Goal: Information Seeking & Learning: Learn about a topic

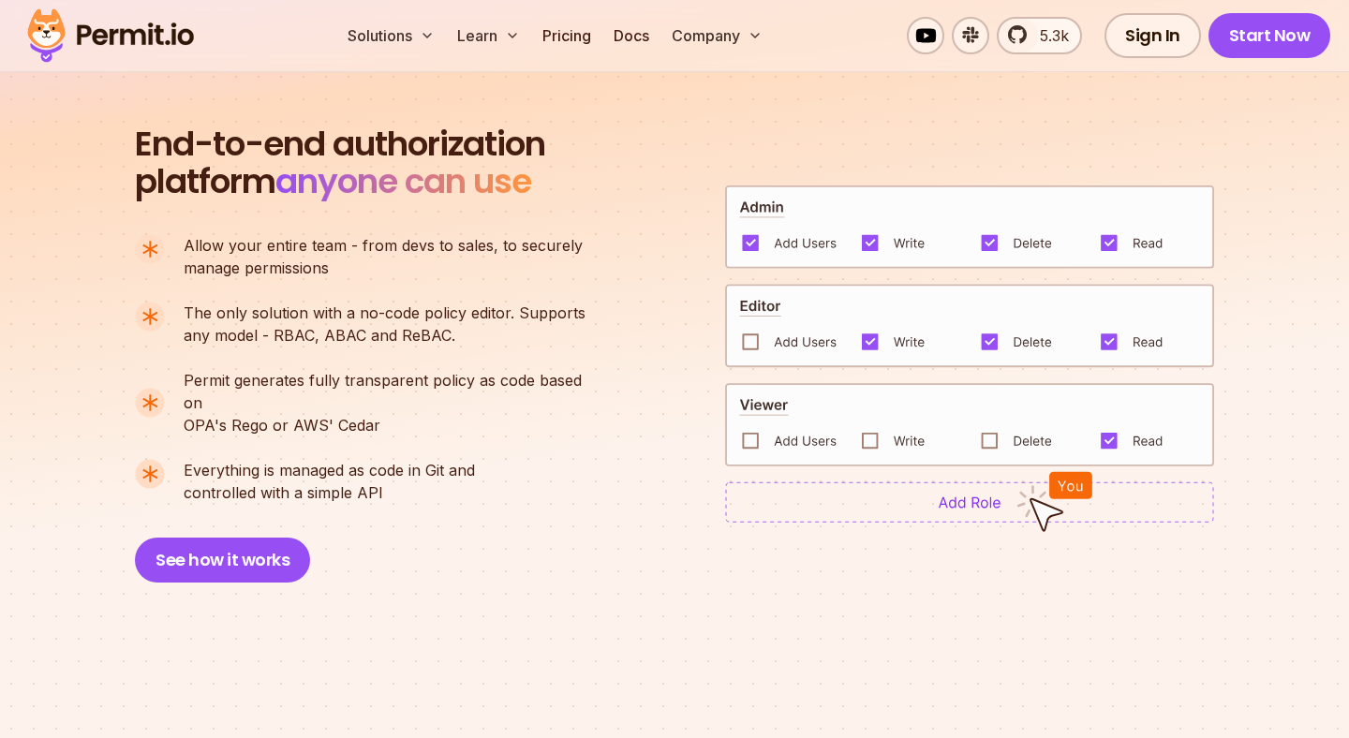
scroll to position [1279, 0]
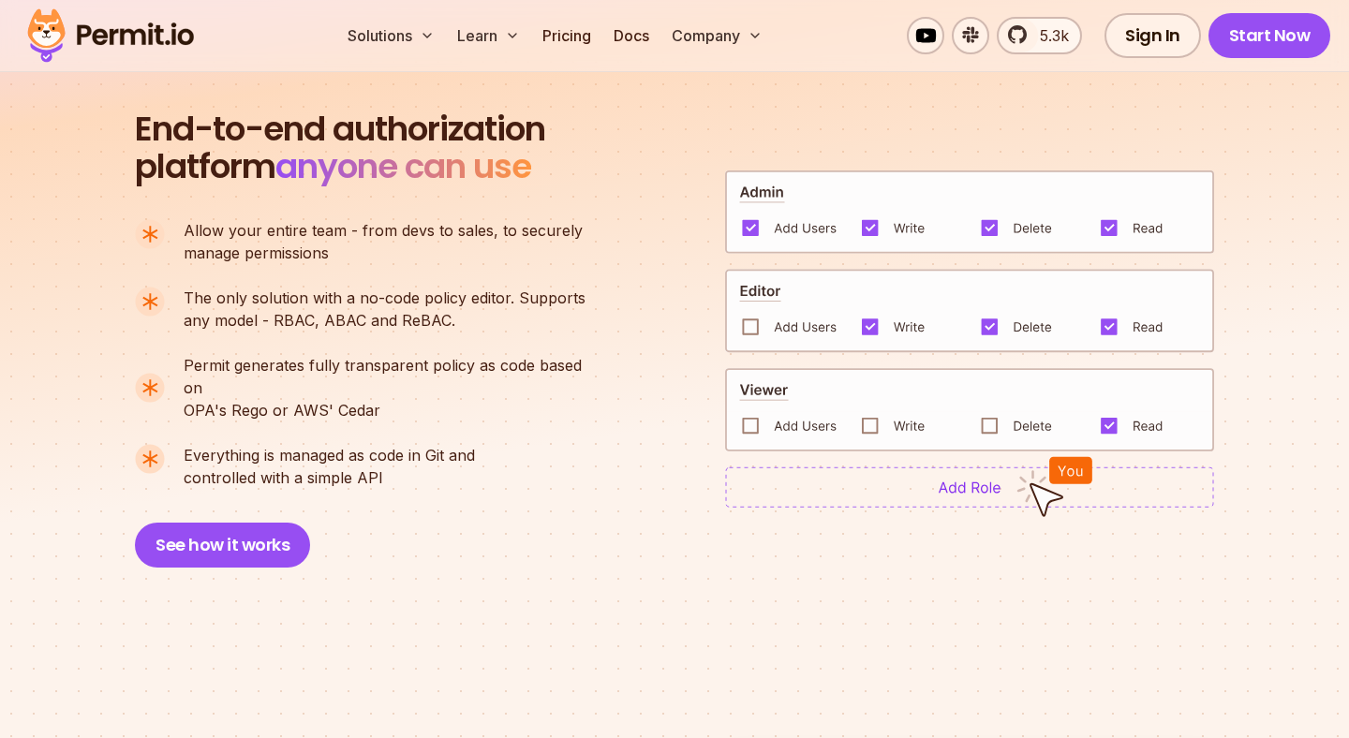
click at [490, 299] on span "The only solution with a no-code policy editor. Supports" at bounding box center [385, 298] width 402 height 22
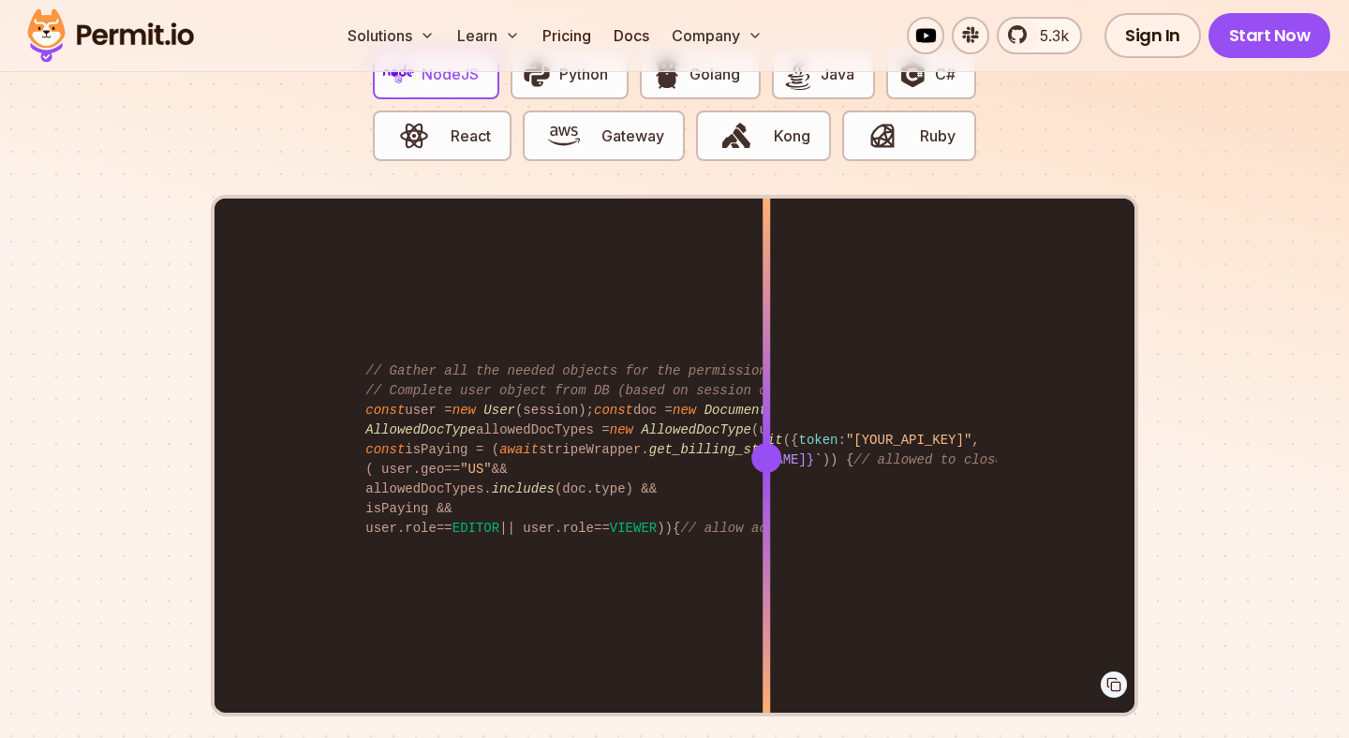
scroll to position [3893, 0]
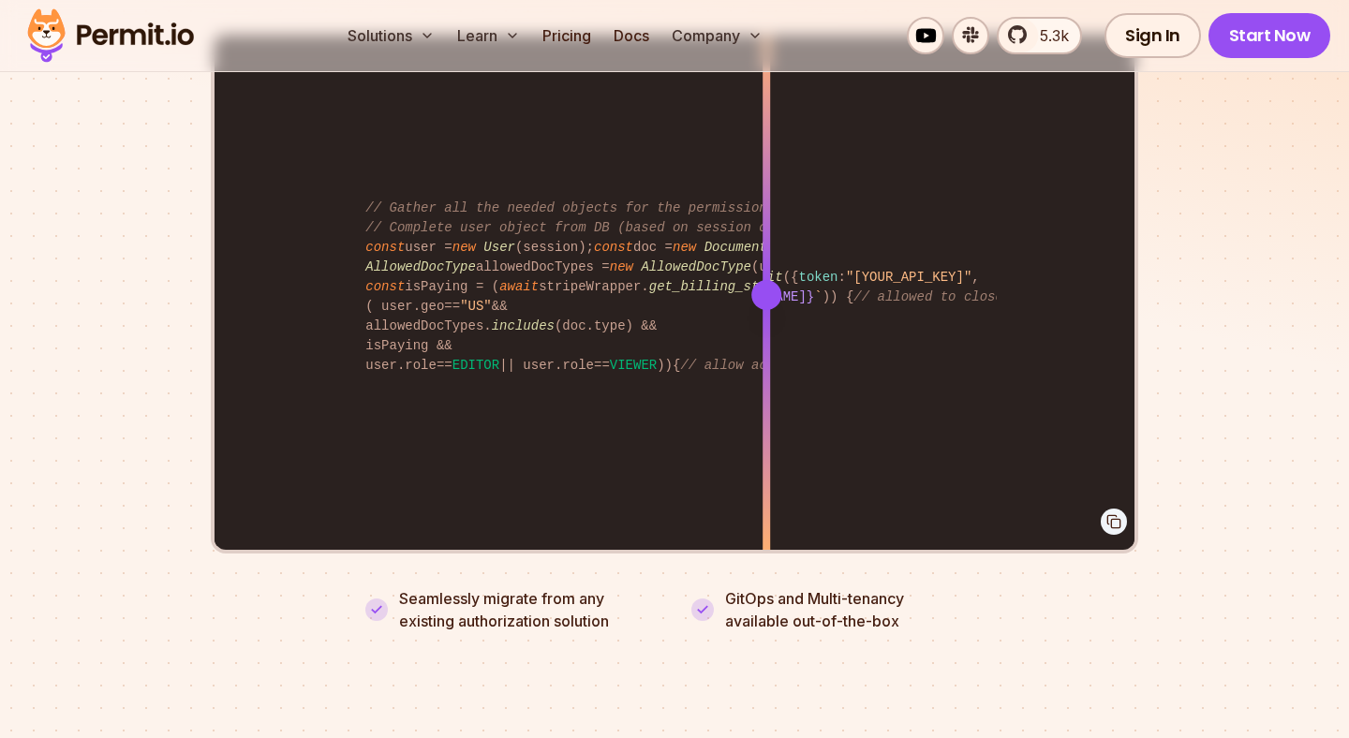
click at [835, 299] on div "import { Permit } from "permitio" ; const permit = new Permit ({ token : "[YOUR…" at bounding box center [674, 294] width 920 height 517
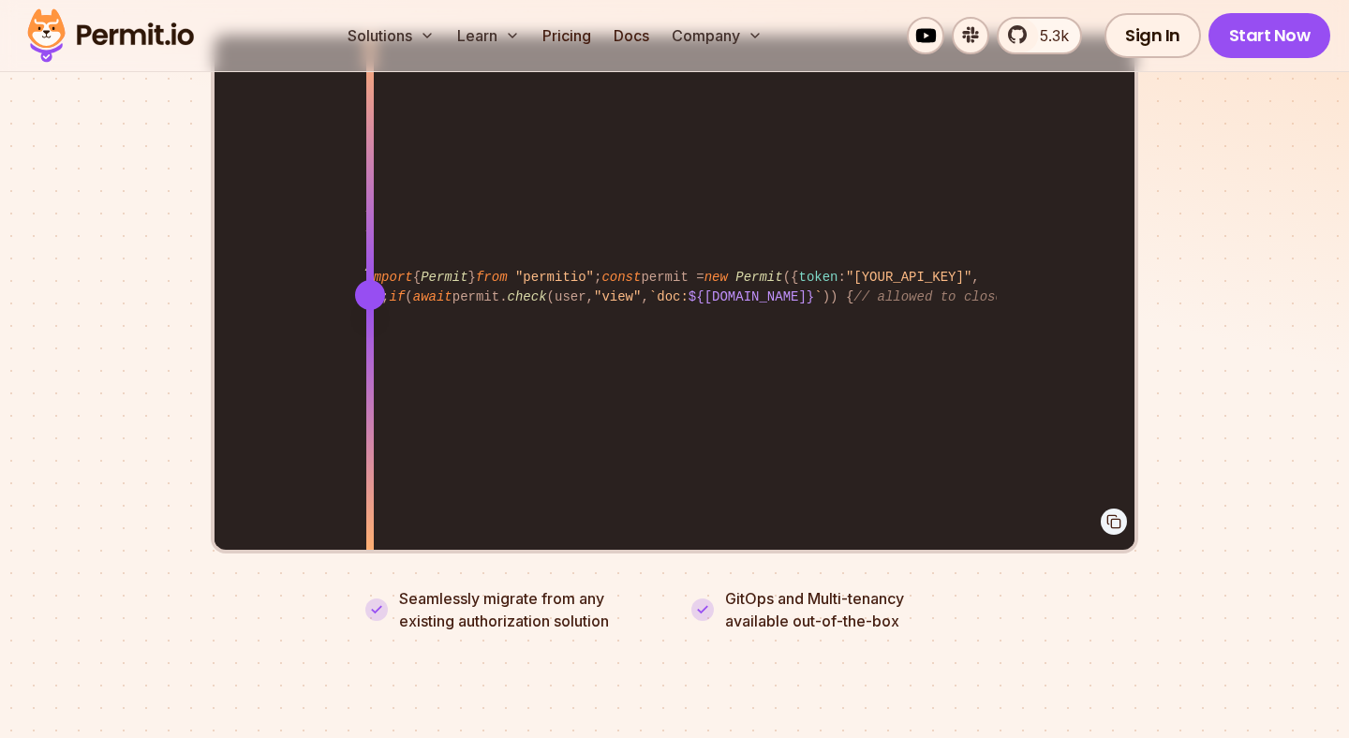
drag, startPoint x: 831, startPoint y: 263, endPoint x: 369, endPoint y: 322, distance: 465.5
click at [369, 322] on div at bounding box center [369, 294] width 7 height 517
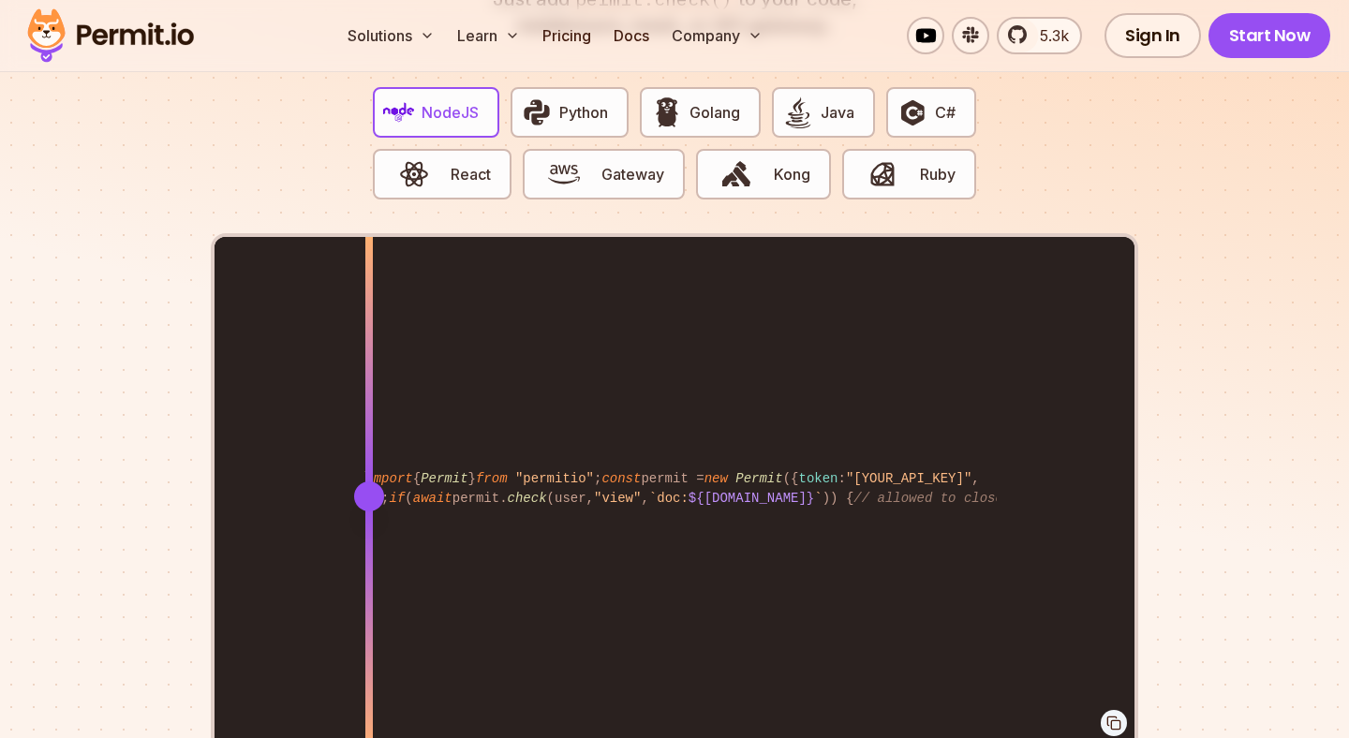
scroll to position [3695, 0]
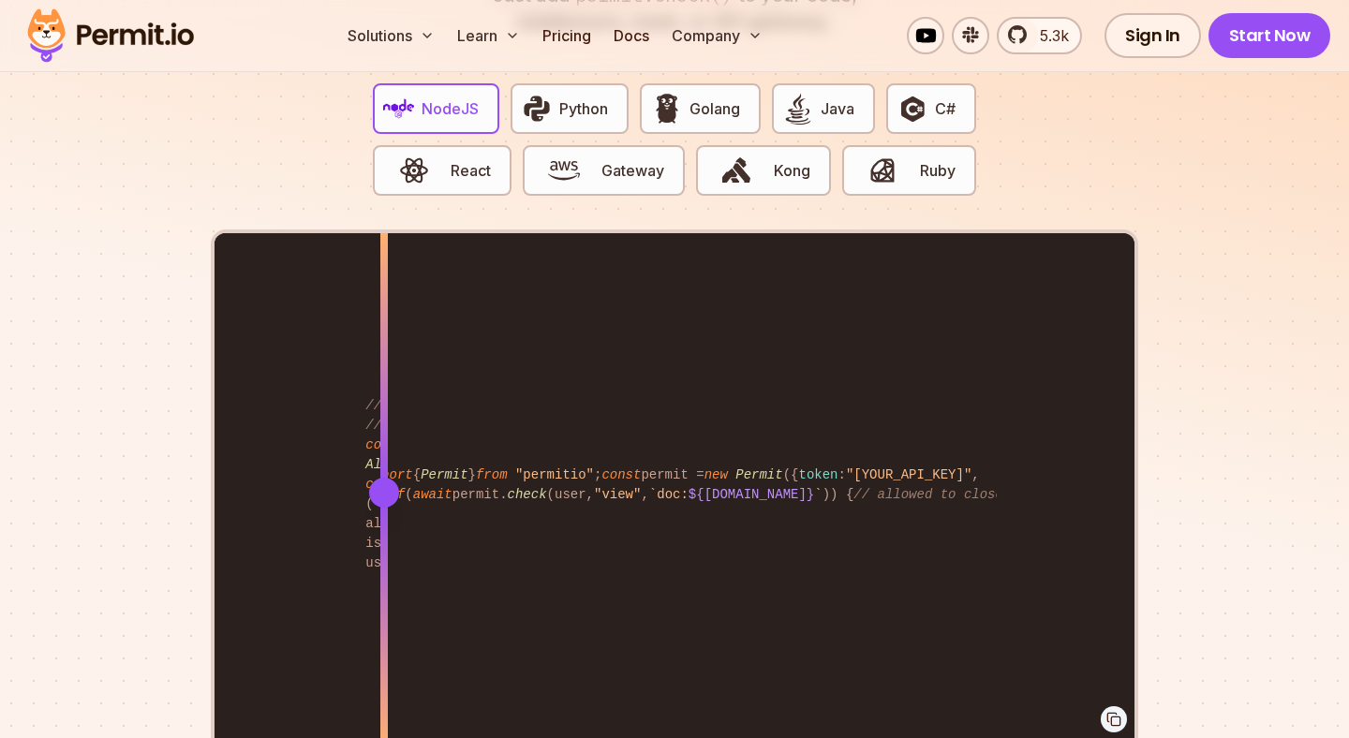
drag, startPoint x: 381, startPoint y: 466, endPoint x: 389, endPoint y: 495, distance: 29.1
click at [388, 495] on div at bounding box center [383, 491] width 7 height 517
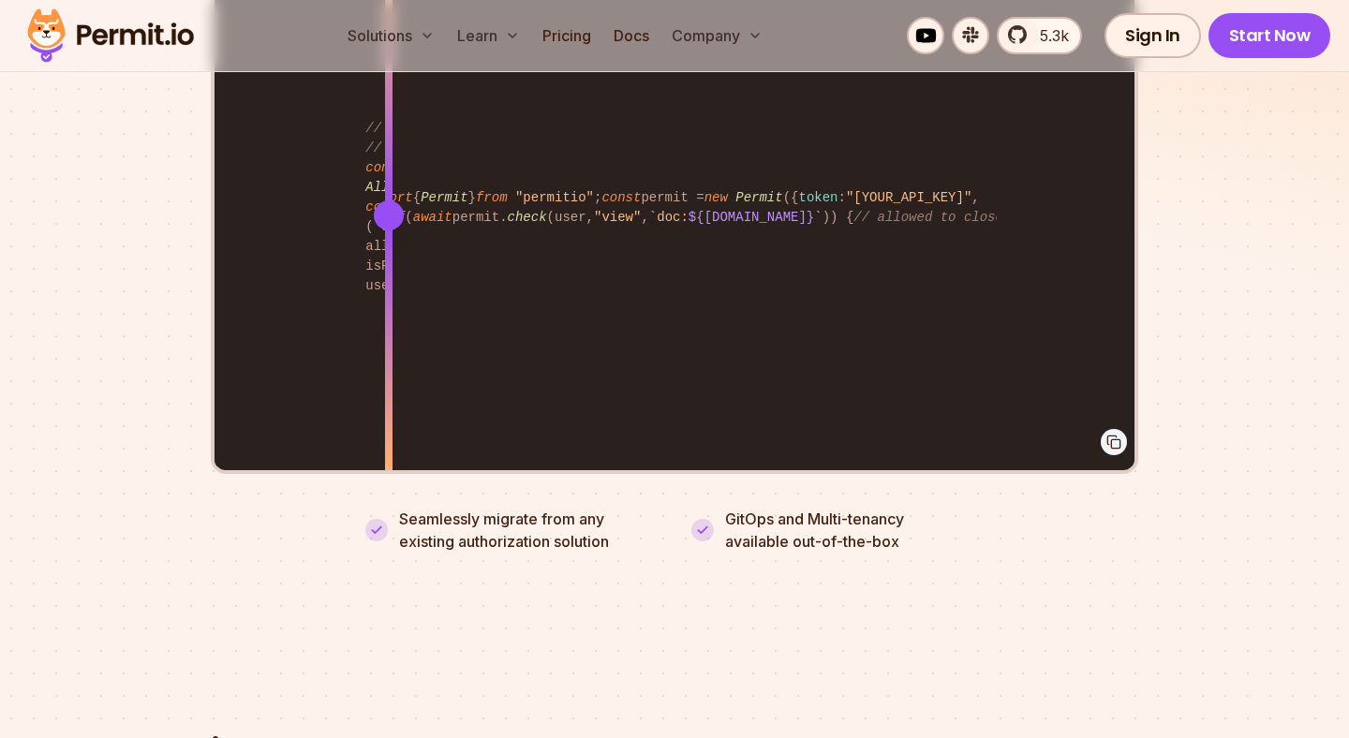
scroll to position [3973, 0]
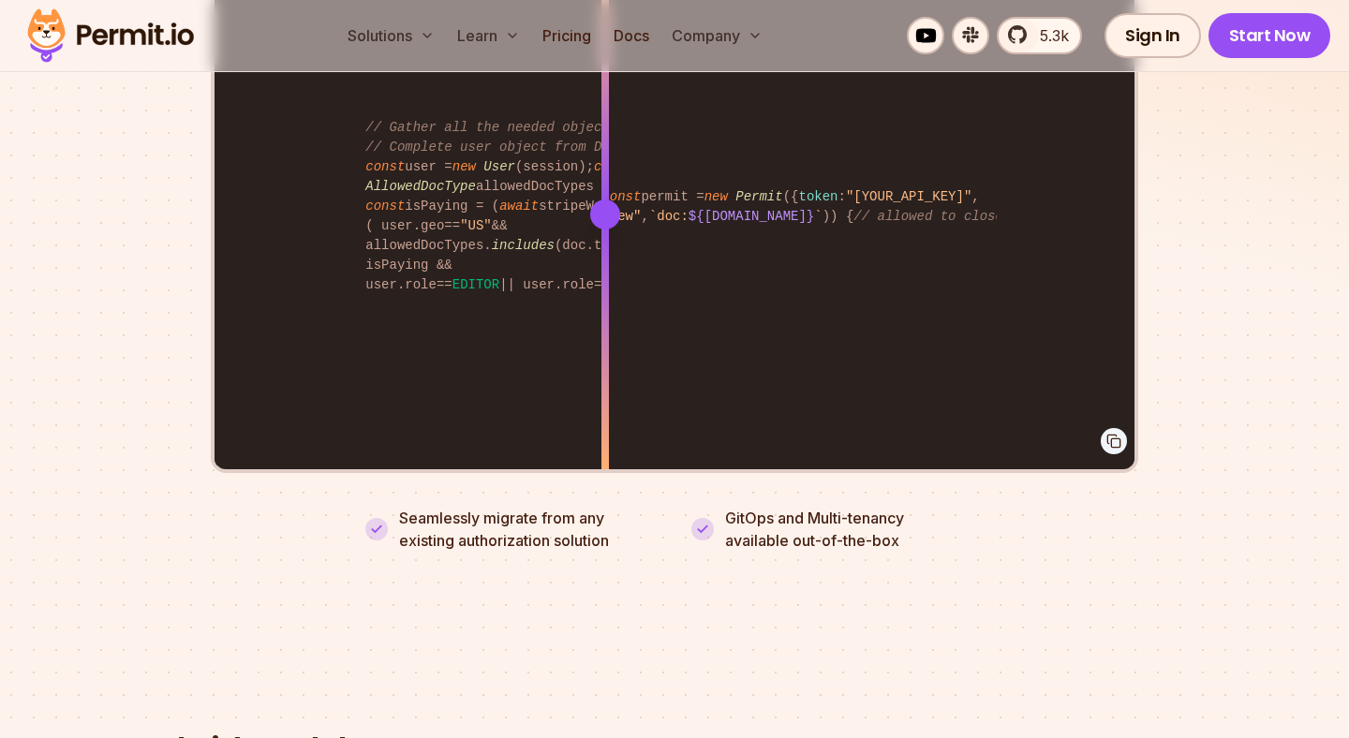
drag, startPoint x: 390, startPoint y: 201, endPoint x: 605, endPoint y: 265, distance: 224.6
click at [605, 265] on div at bounding box center [604, 213] width 7 height 517
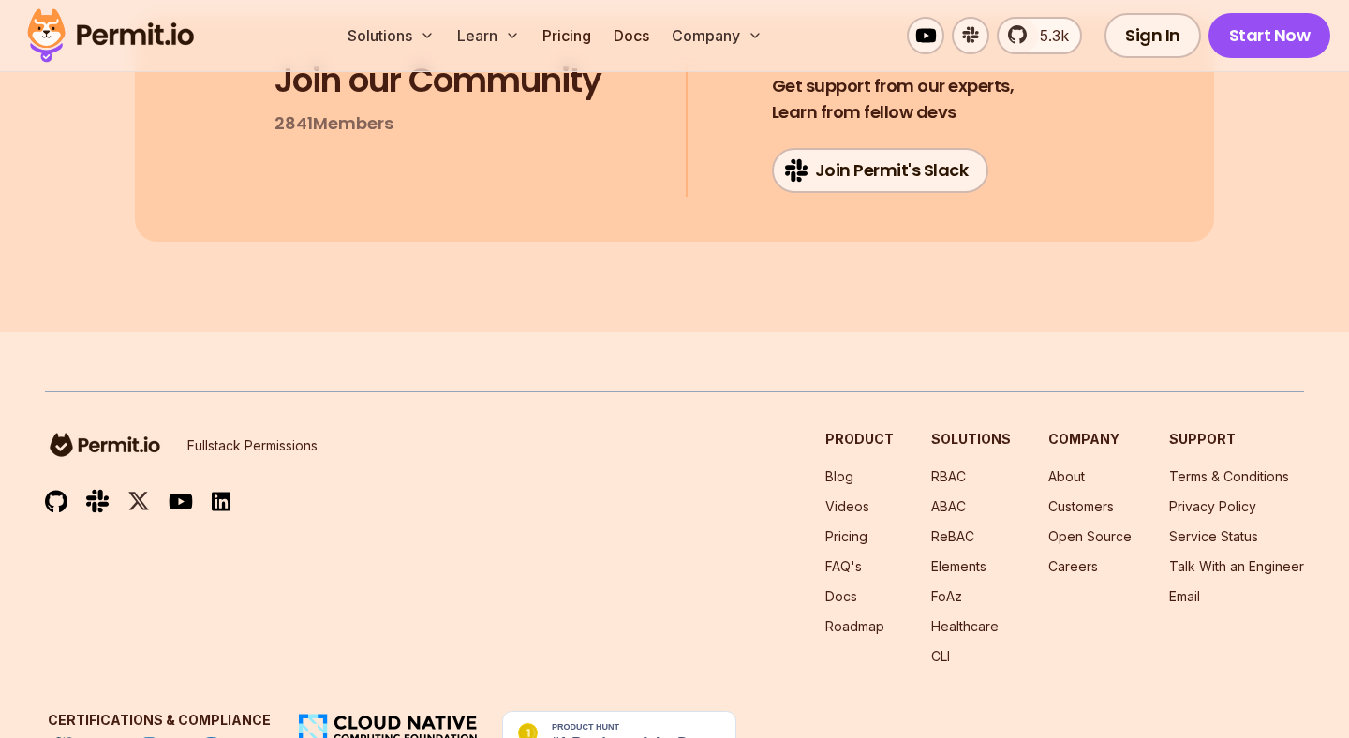
scroll to position [10123, 0]
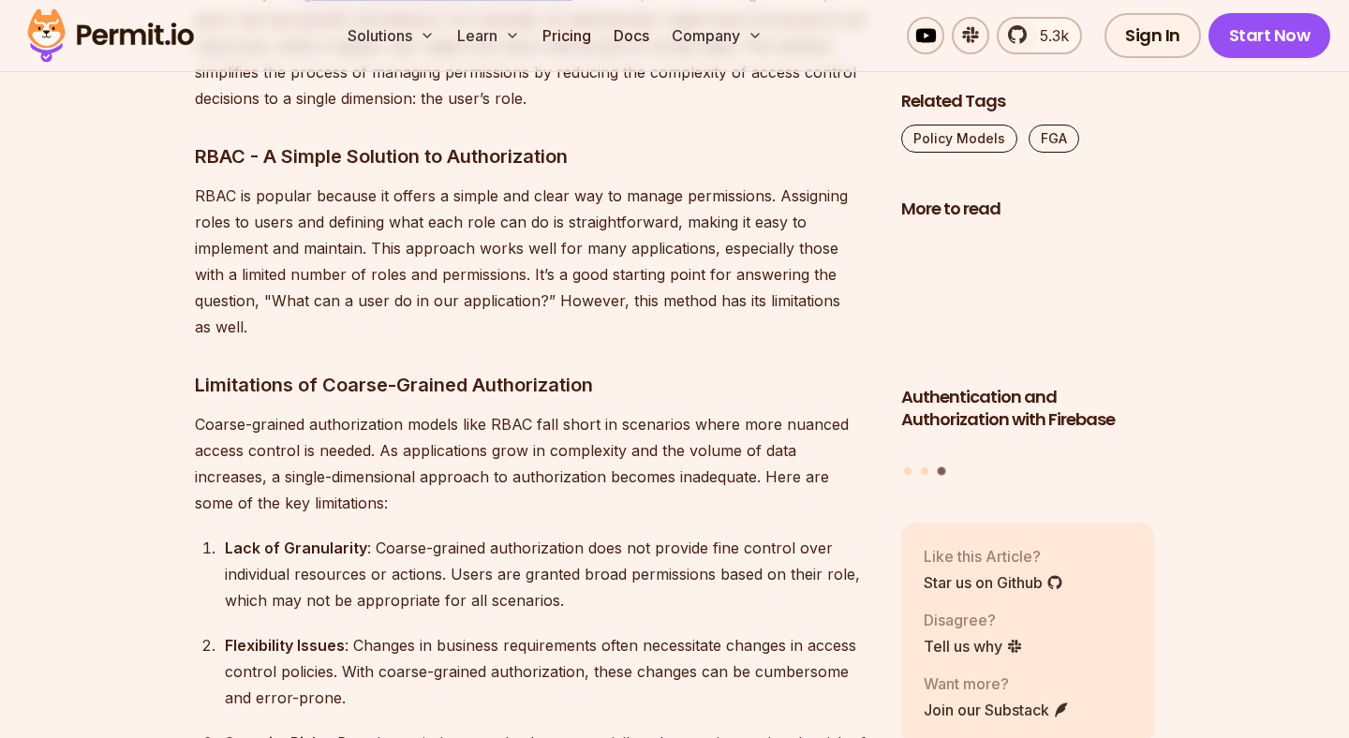
scroll to position [3534, 0]
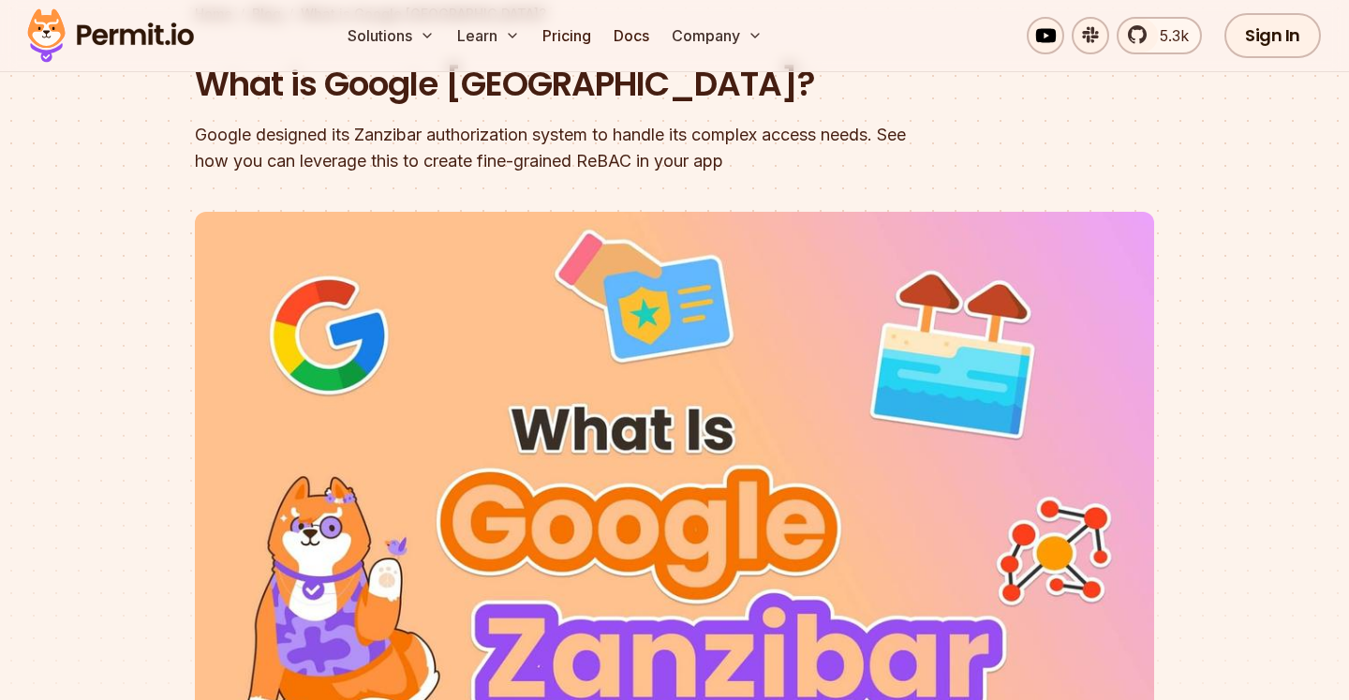
scroll to position [180, 0]
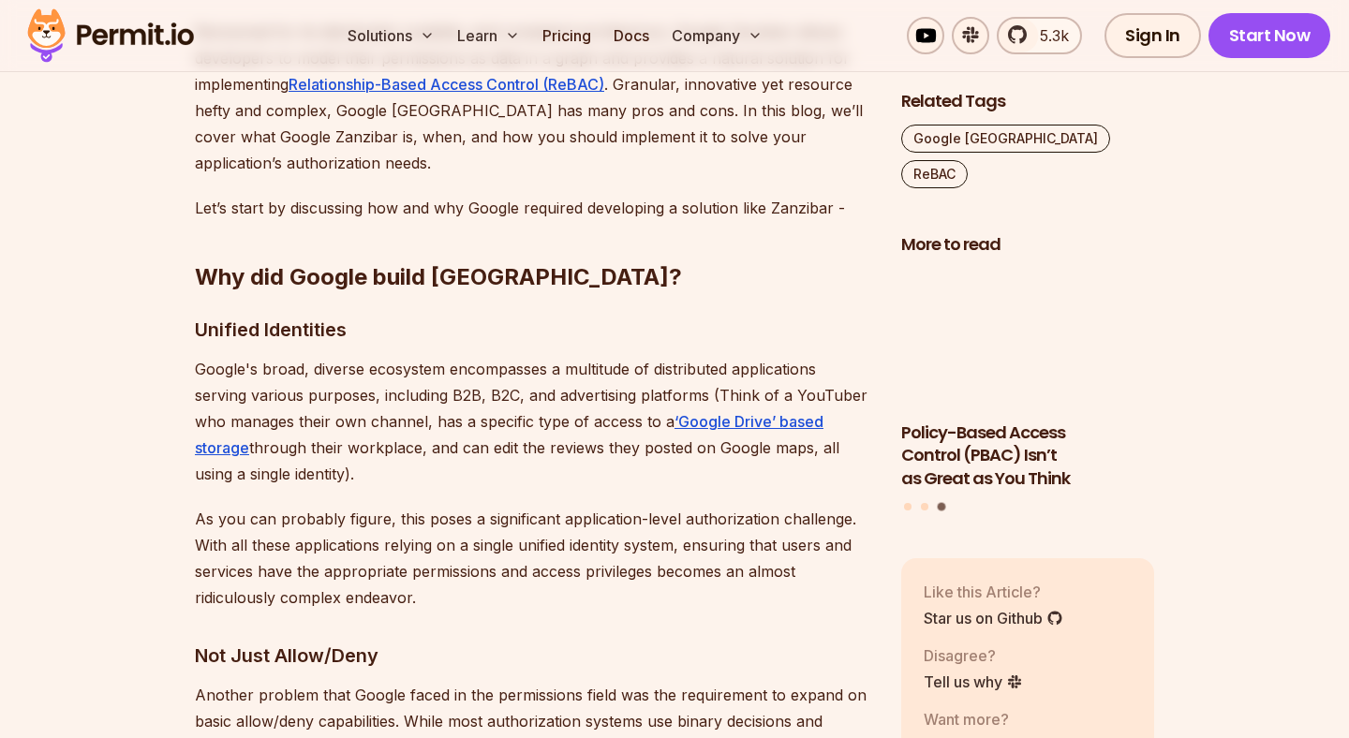
scroll to position [1294, 0]
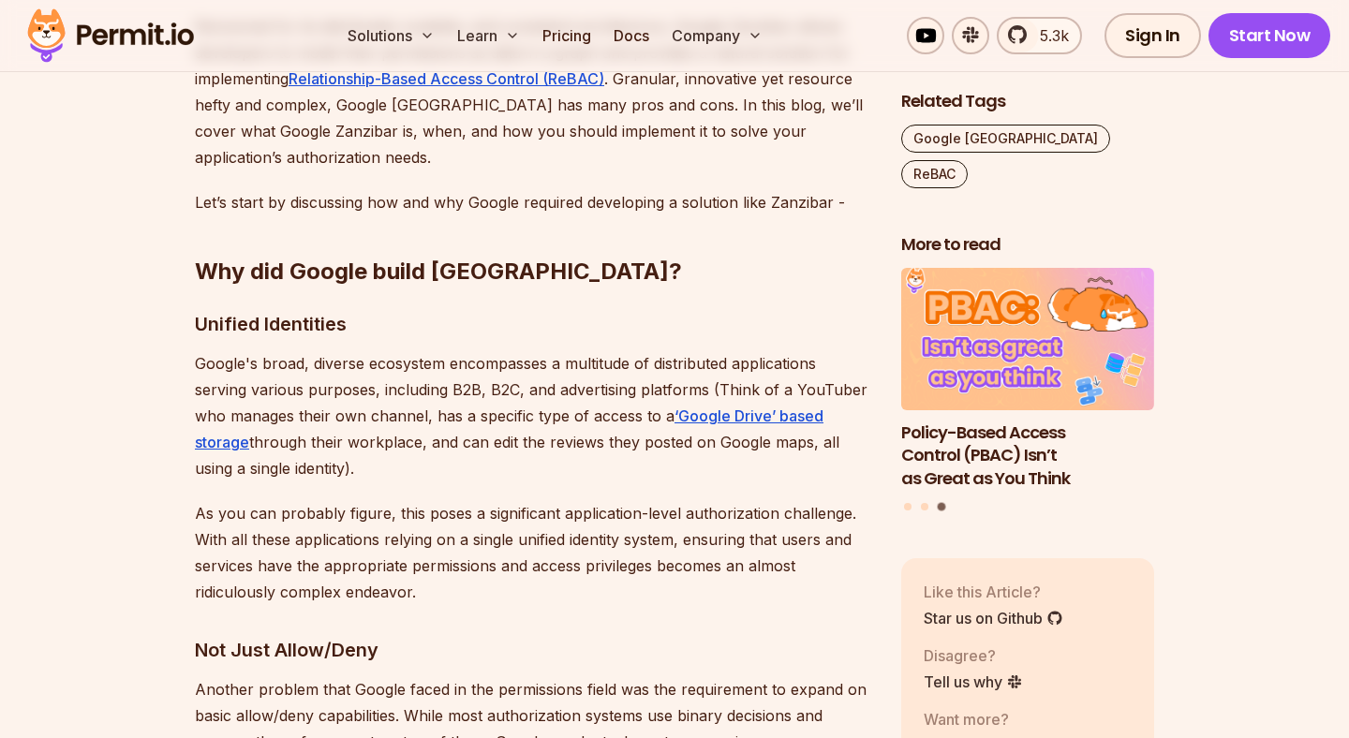
click at [331, 368] on p "Google's broad, diverse ecosystem encompasses a multitude of distributed applic…" at bounding box center [533, 415] width 676 height 131
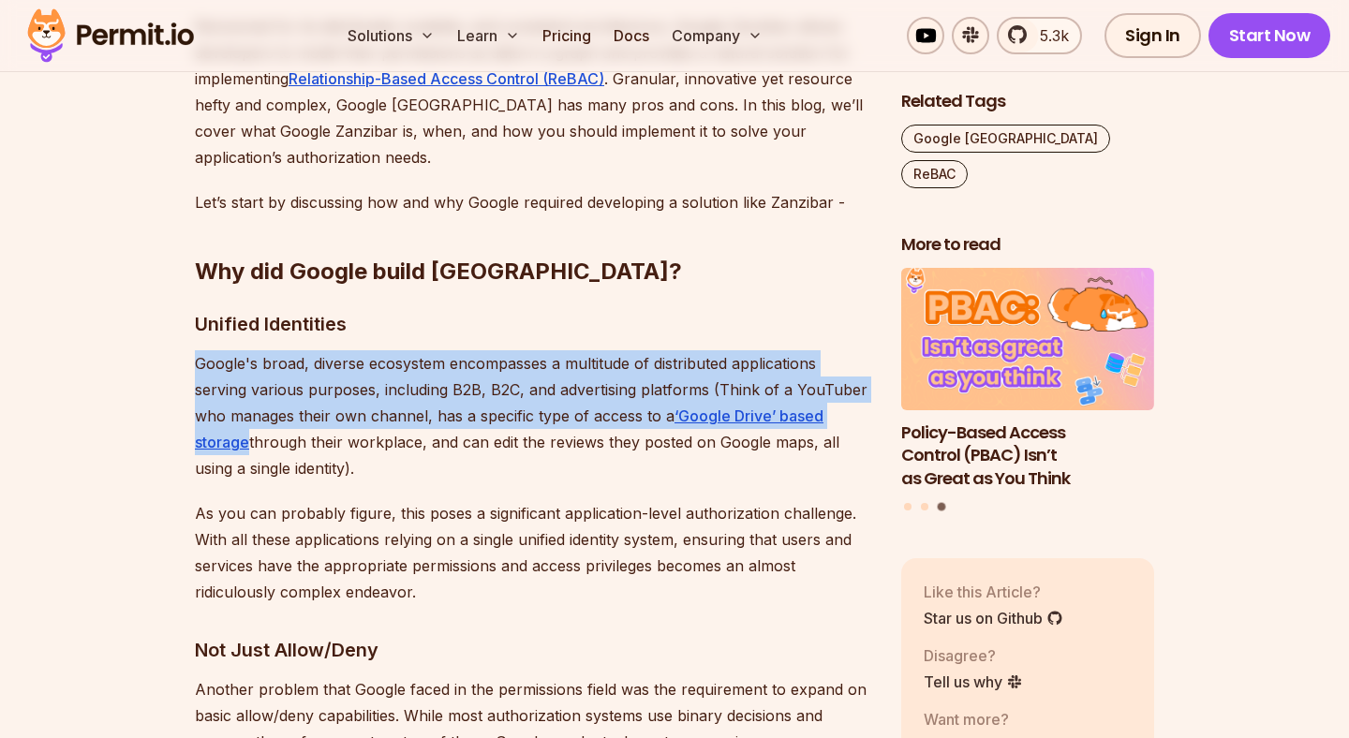
click at [331, 368] on p "Google's broad, diverse ecosystem encompasses a multitude of distributed applic…" at bounding box center [533, 415] width 676 height 131
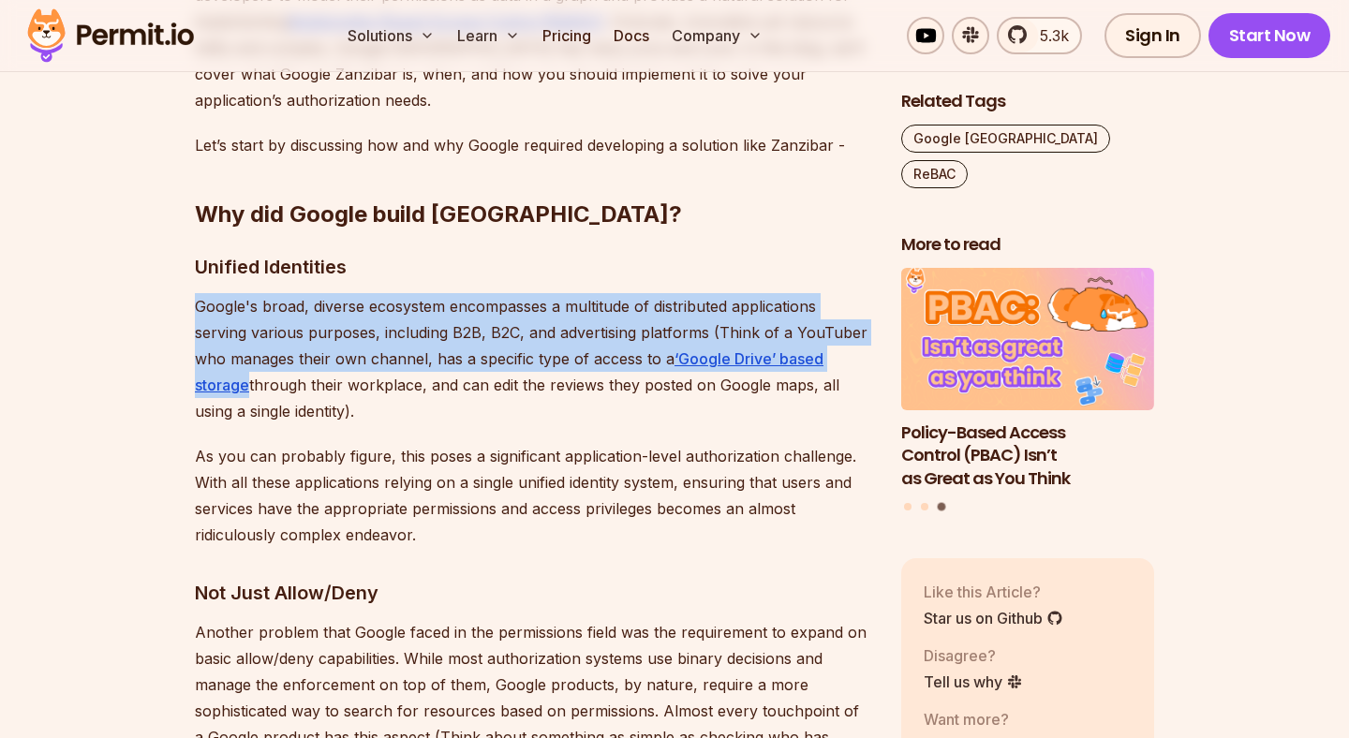
click at [331, 368] on p "Google's broad, diverse ecosystem encompasses a multitude of distributed applic…" at bounding box center [533, 358] width 676 height 131
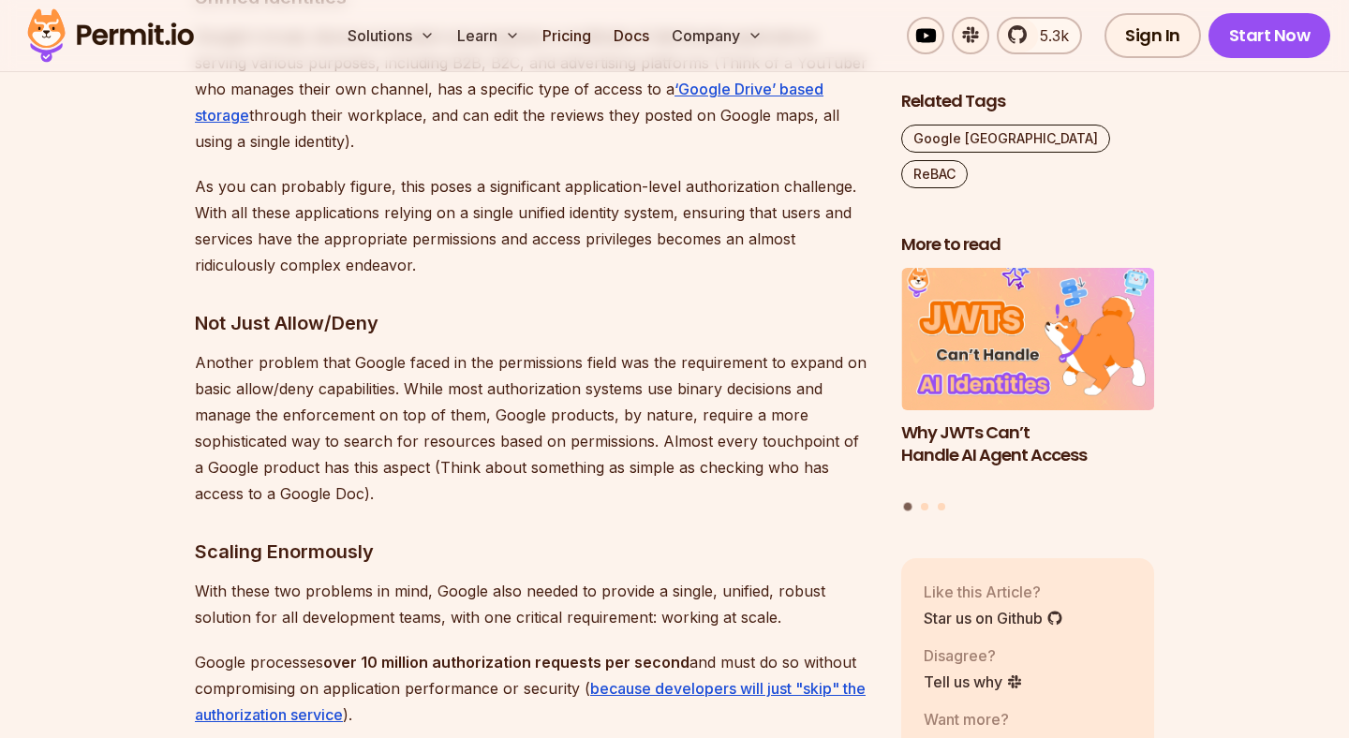
scroll to position [1622, 0]
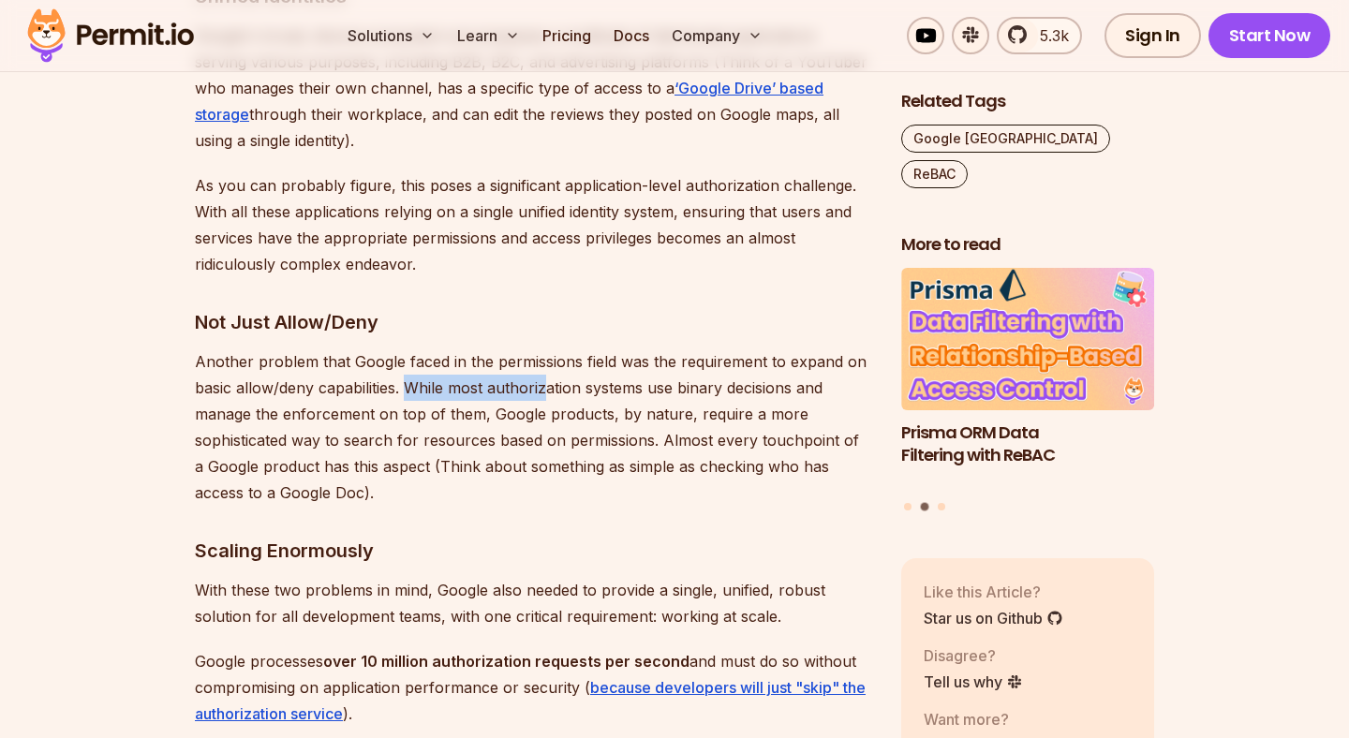
drag, startPoint x: 409, startPoint y: 390, endPoint x: 551, endPoint y: 395, distance: 141.5
click at [551, 395] on p "Another problem that Google faced in the permissions field was the requirement …" at bounding box center [533, 426] width 676 height 157
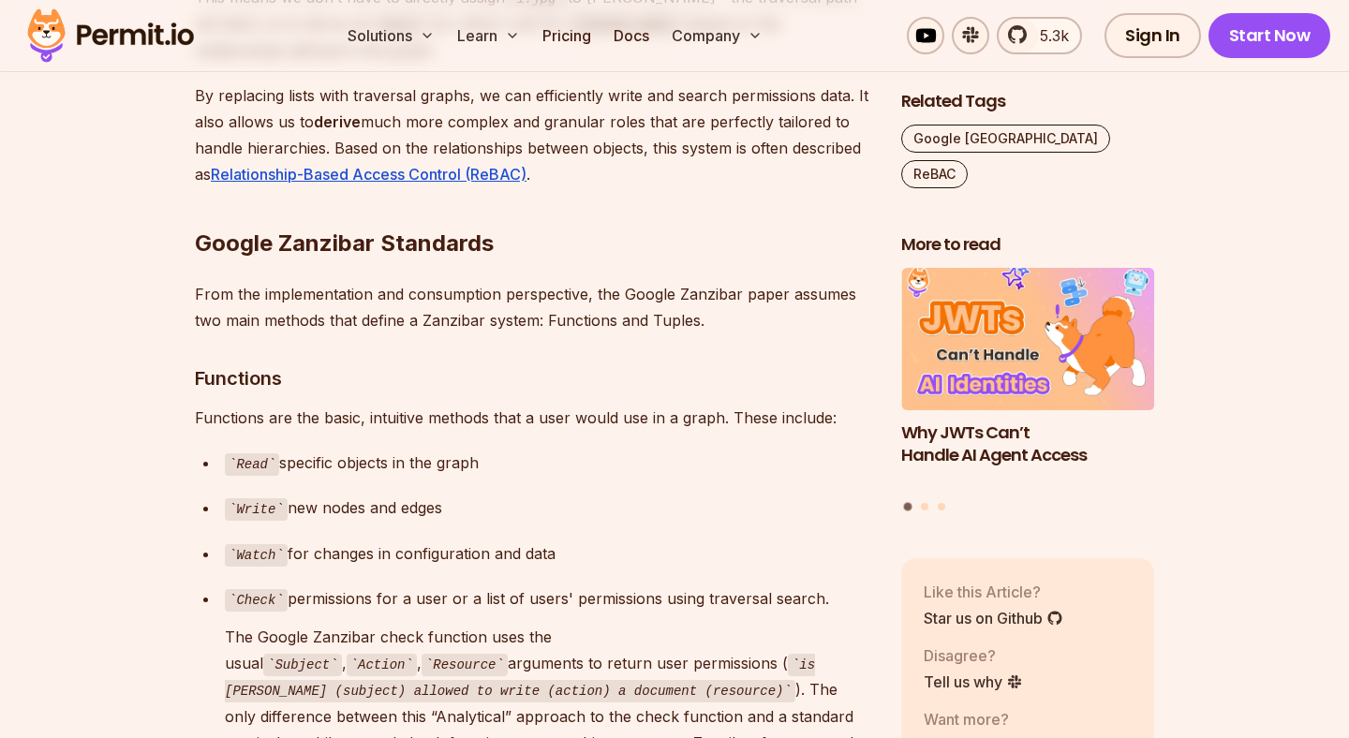
scroll to position [5106, 0]
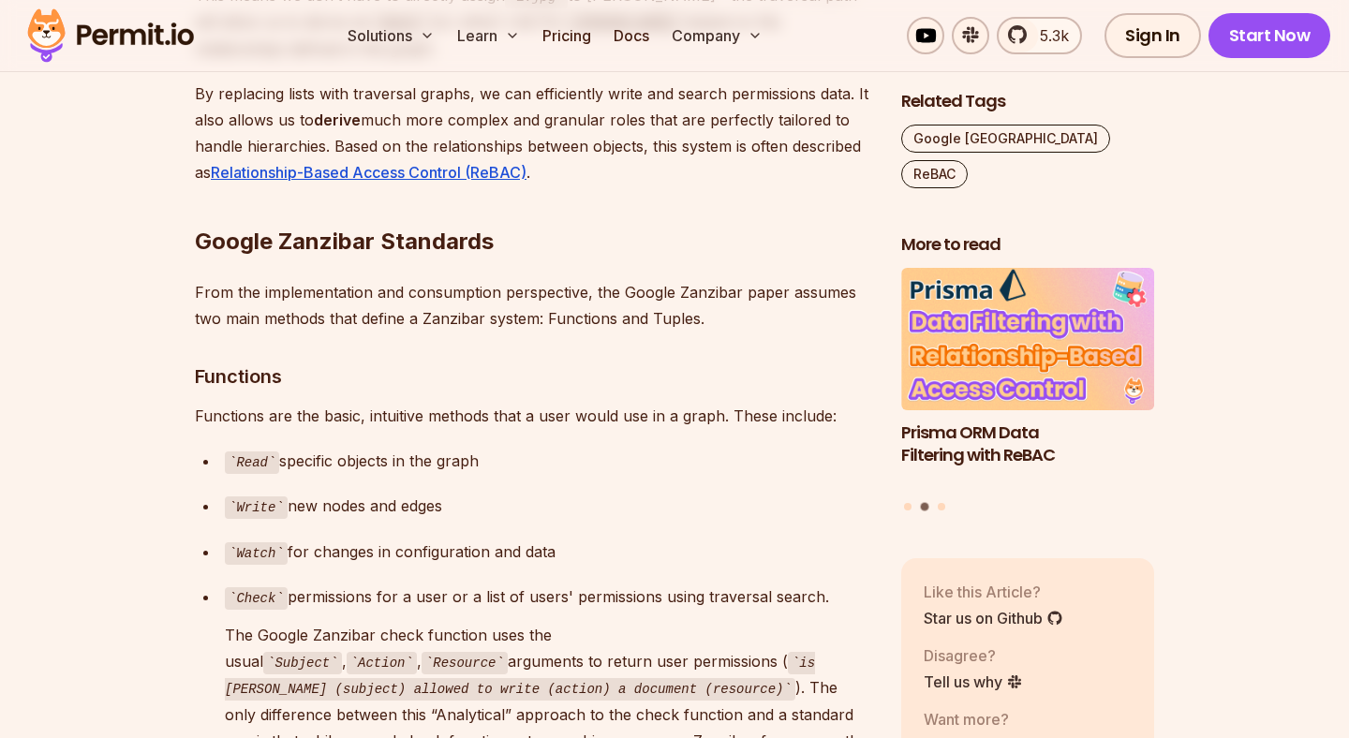
click at [379, 403] on p "Functions are the basic, intuitive methods that a user would use in a graph. Th…" at bounding box center [533, 416] width 676 height 26
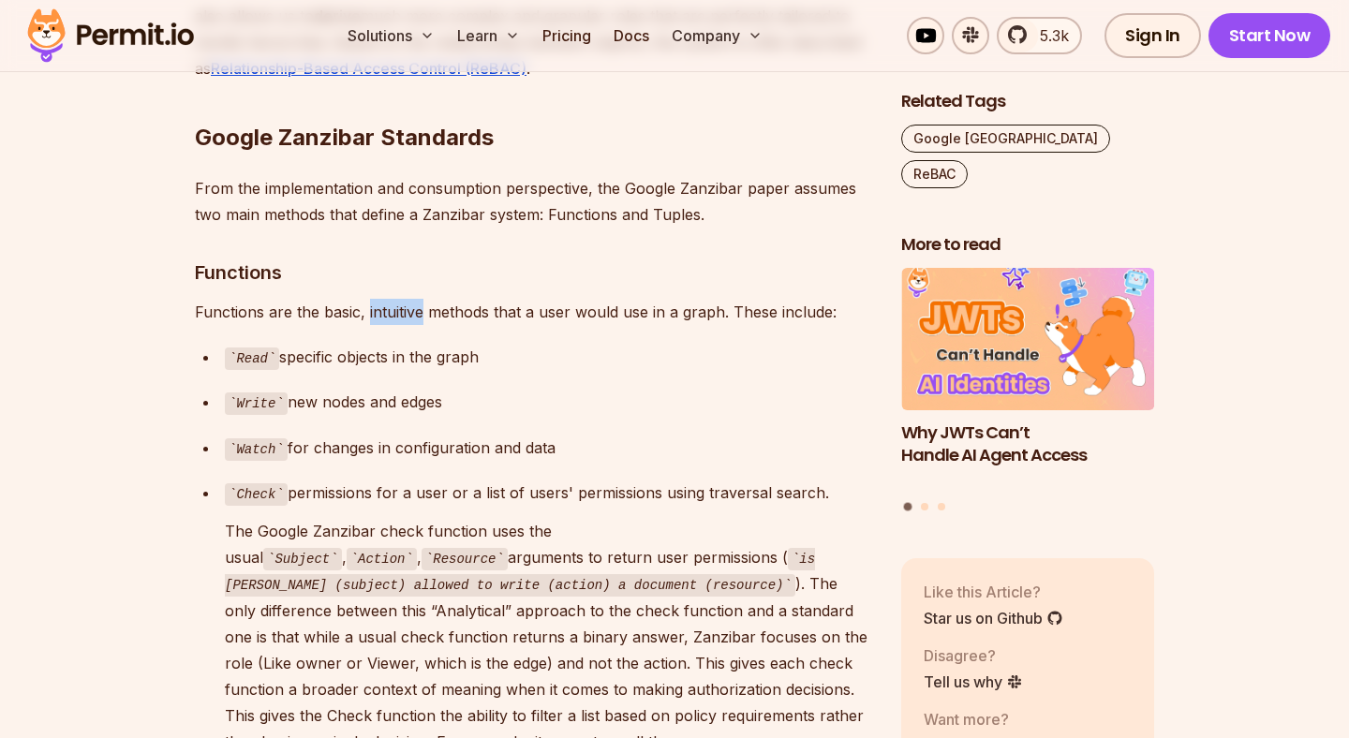
scroll to position [5213, 0]
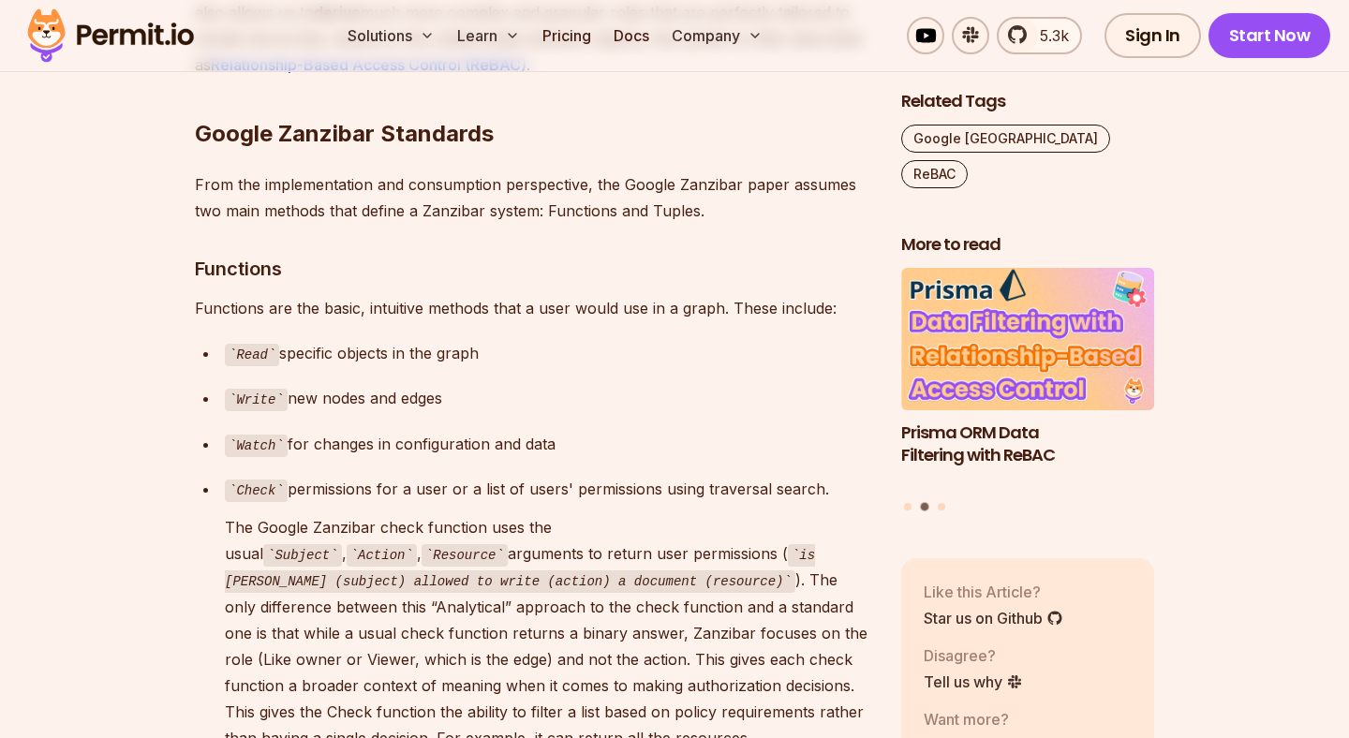
click at [328, 385] on p "Write new nodes and edges" at bounding box center [548, 398] width 646 height 27
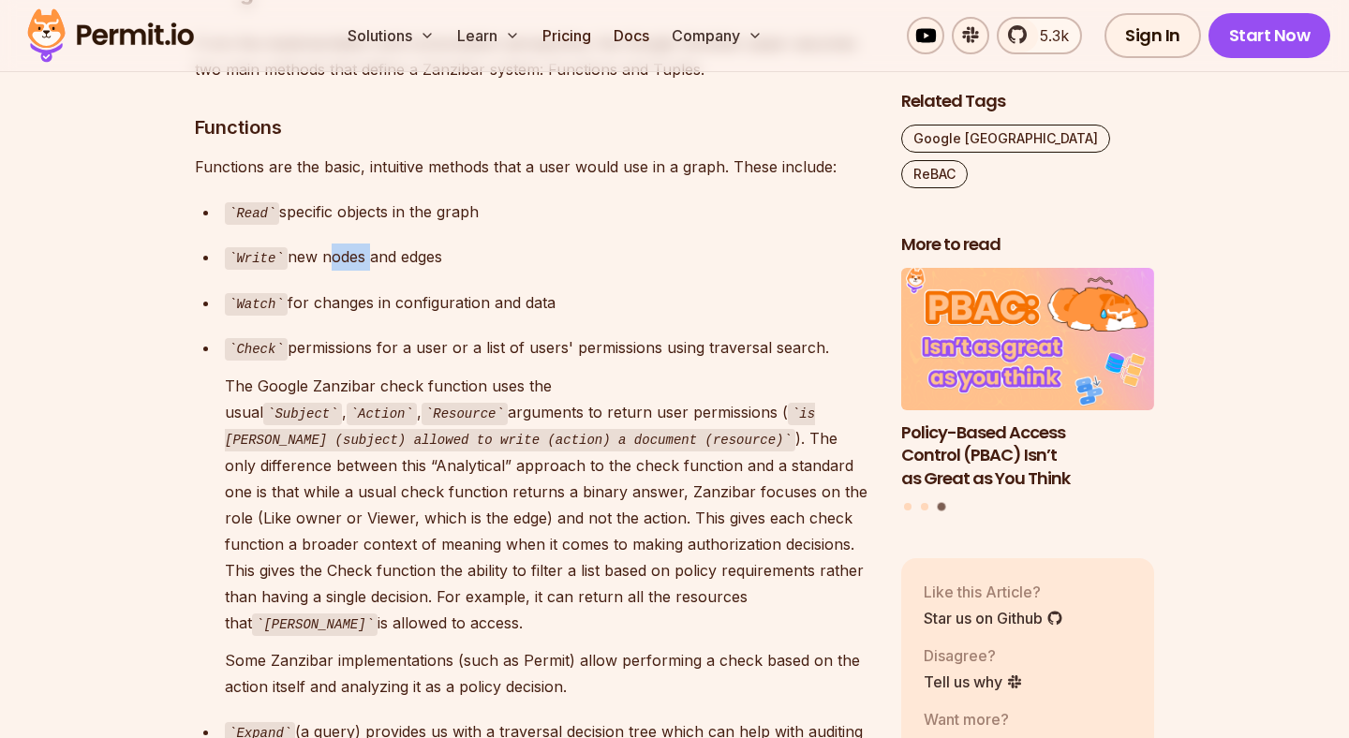
scroll to position [5361, 0]
